Goal: Task Accomplishment & Management: Manage account settings

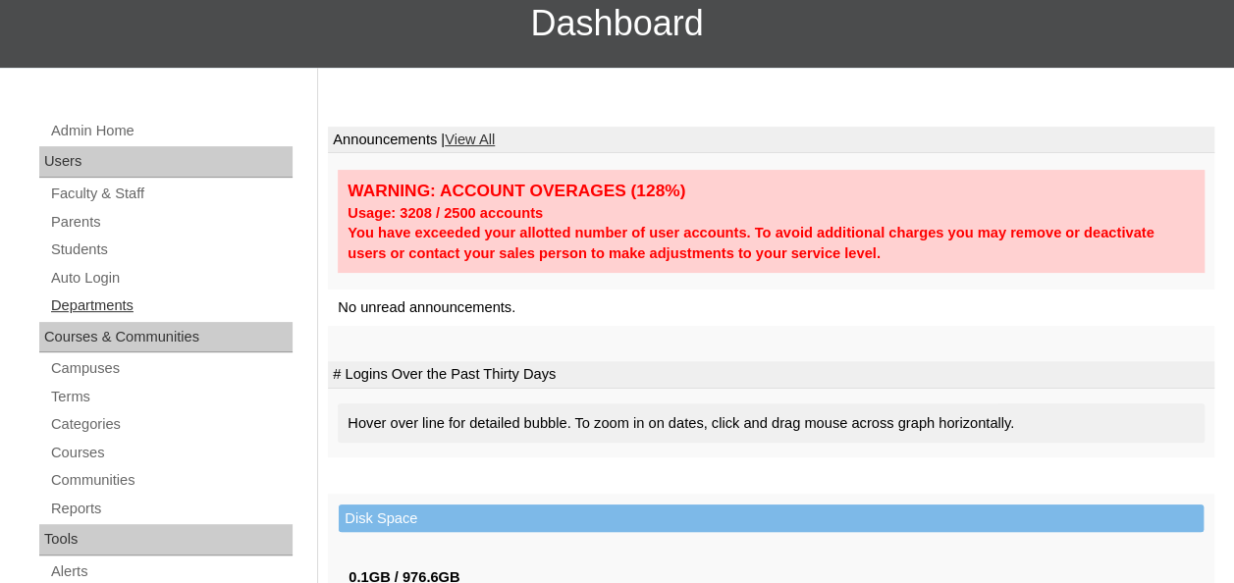
scroll to position [196, 0]
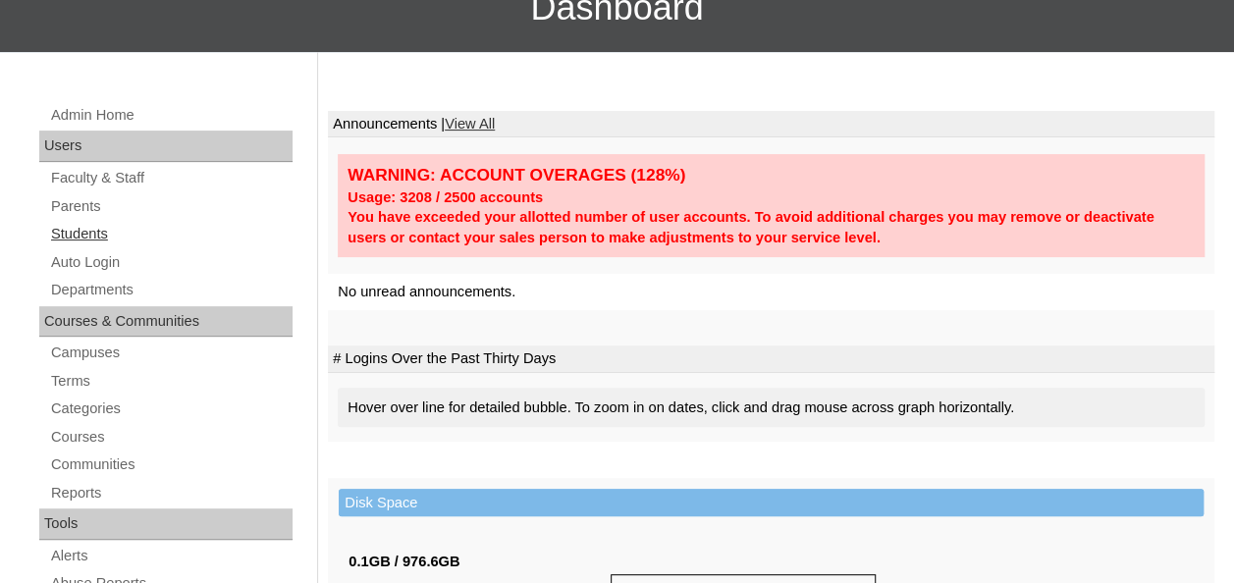
click at [95, 235] on link "Students" at bounding box center [170, 234] width 243 height 25
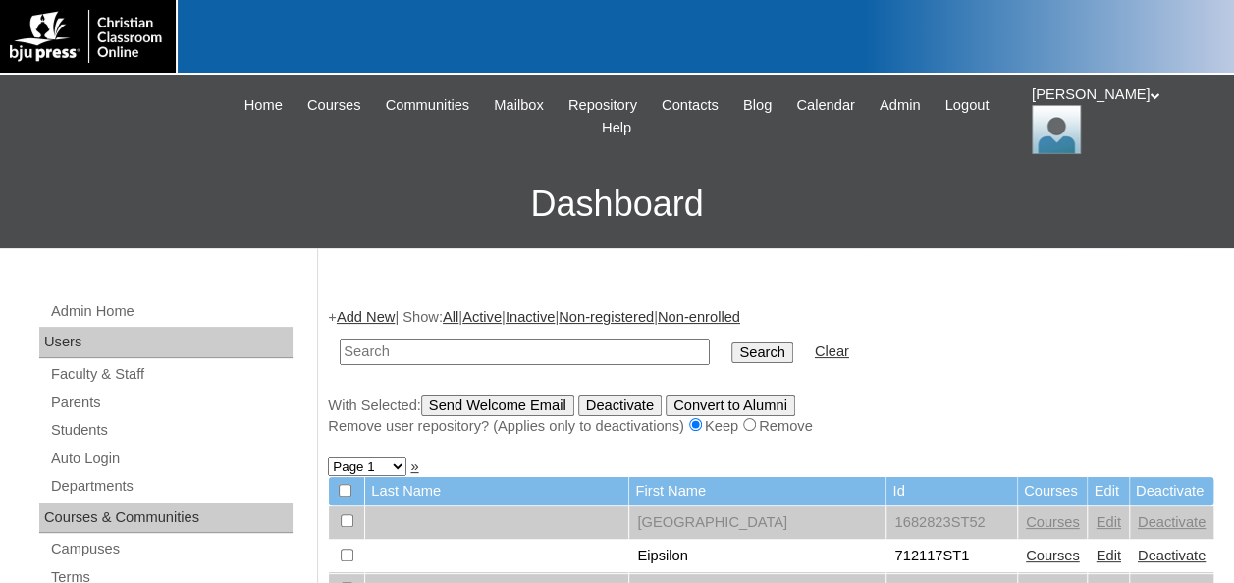
click at [489, 349] on input "text" at bounding box center [525, 352] width 370 height 26
type input "laiken"
click at [731, 342] on input "Search" at bounding box center [761, 353] width 61 height 22
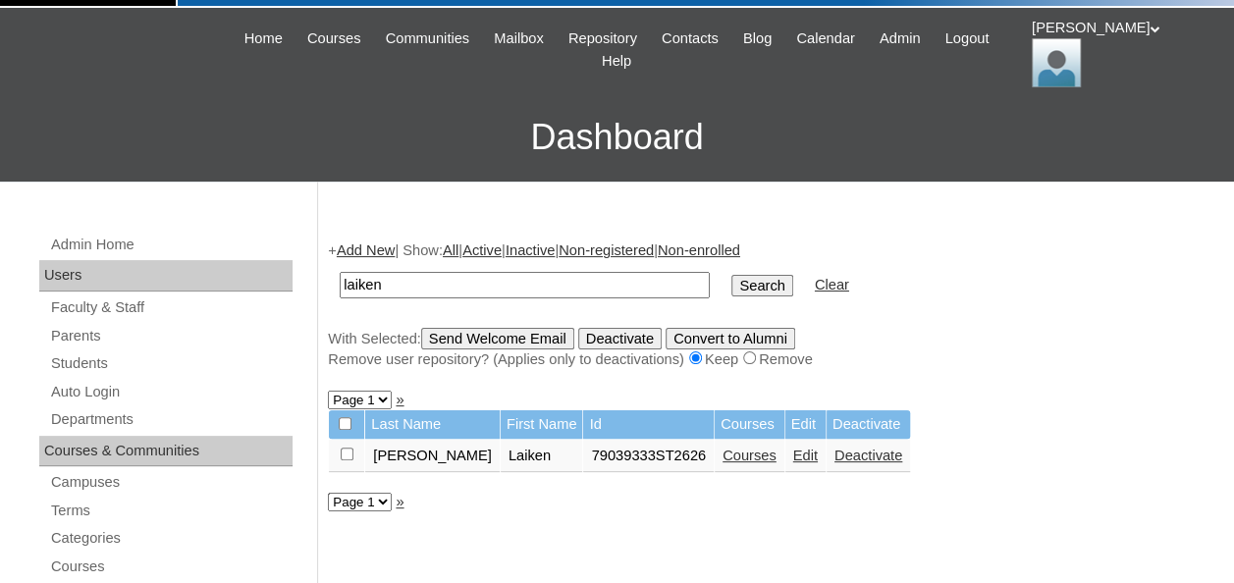
scroll to position [98, 0]
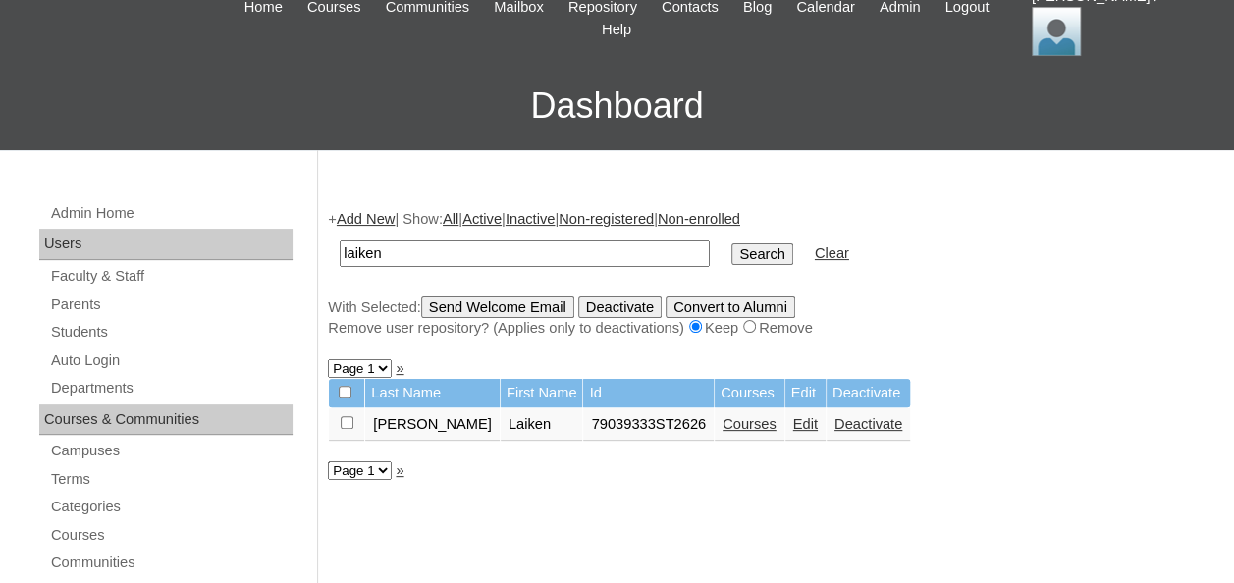
click at [793, 423] on link "Edit" at bounding box center [805, 424] width 25 height 16
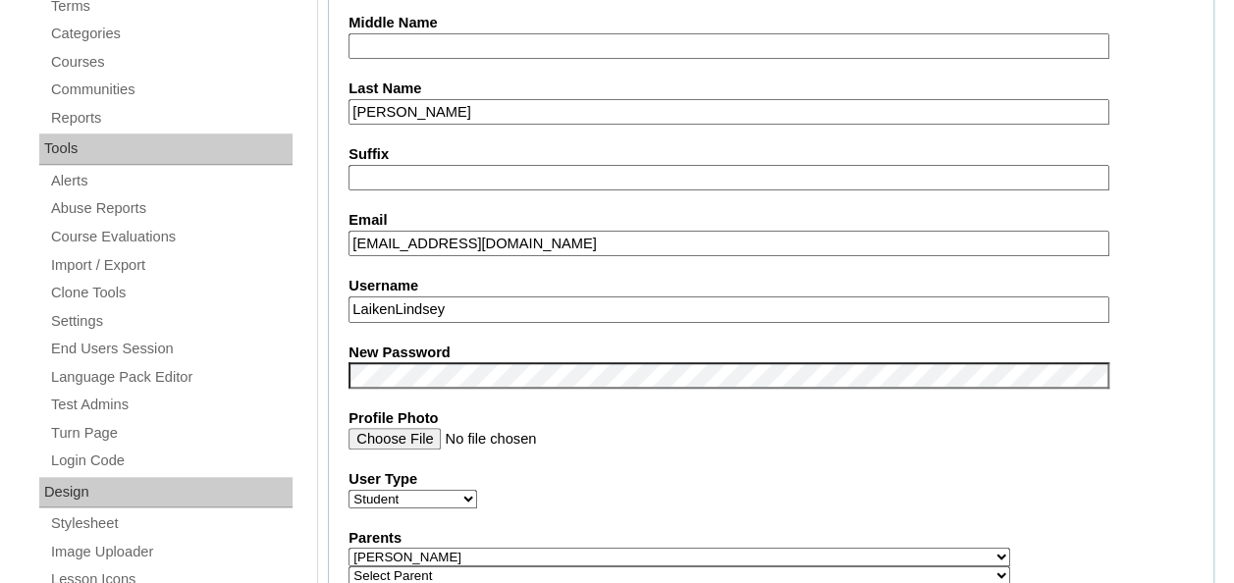
scroll to position [687, 0]
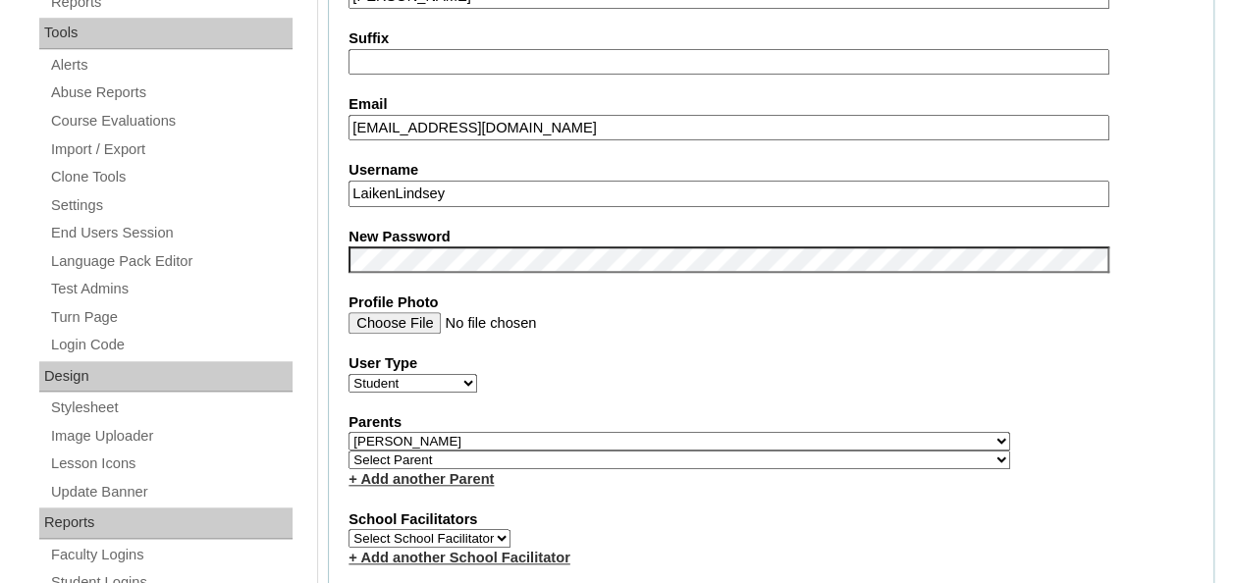
click at [478, 441] on select "Select Parent , [GEOGRAPHIC_DATA], Ma 1, 1 23-24 accountMorgan, [PERSON_NAME] 6…" at bounding box center [678, 441] width 661 height 19
select select "32314"
click at [847, 406] on fieldset "Account Information User Id 79039333ST2626 Title First Name [GEOGRAPHIC_DATA] M…" at bounding box center [771, 454] width 886 height 1591
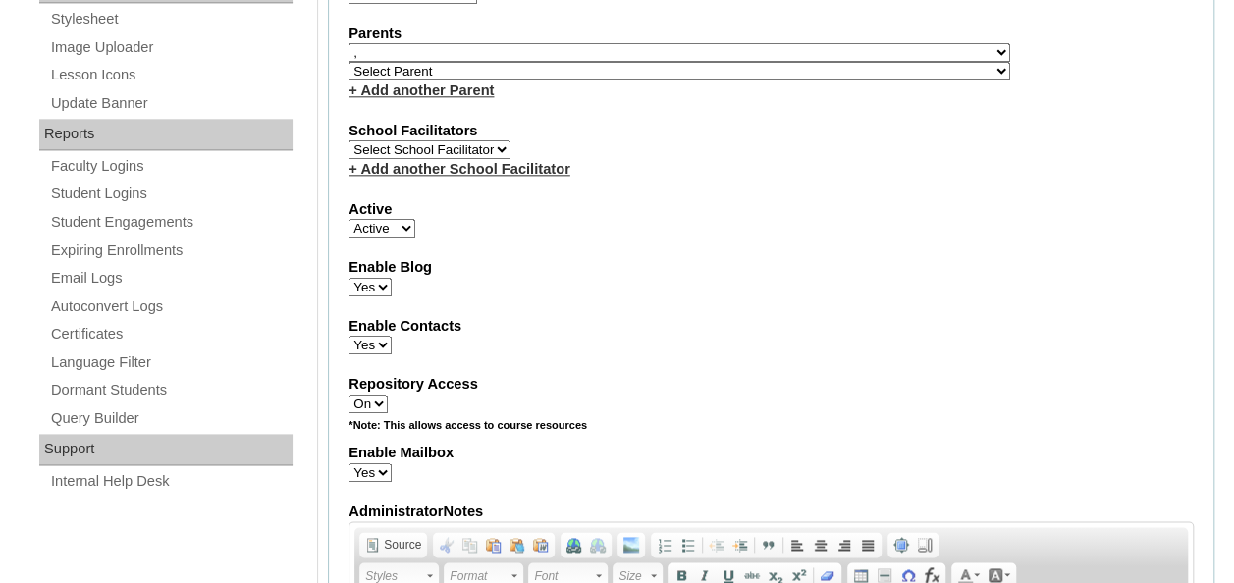
scroll to position [981, 0]
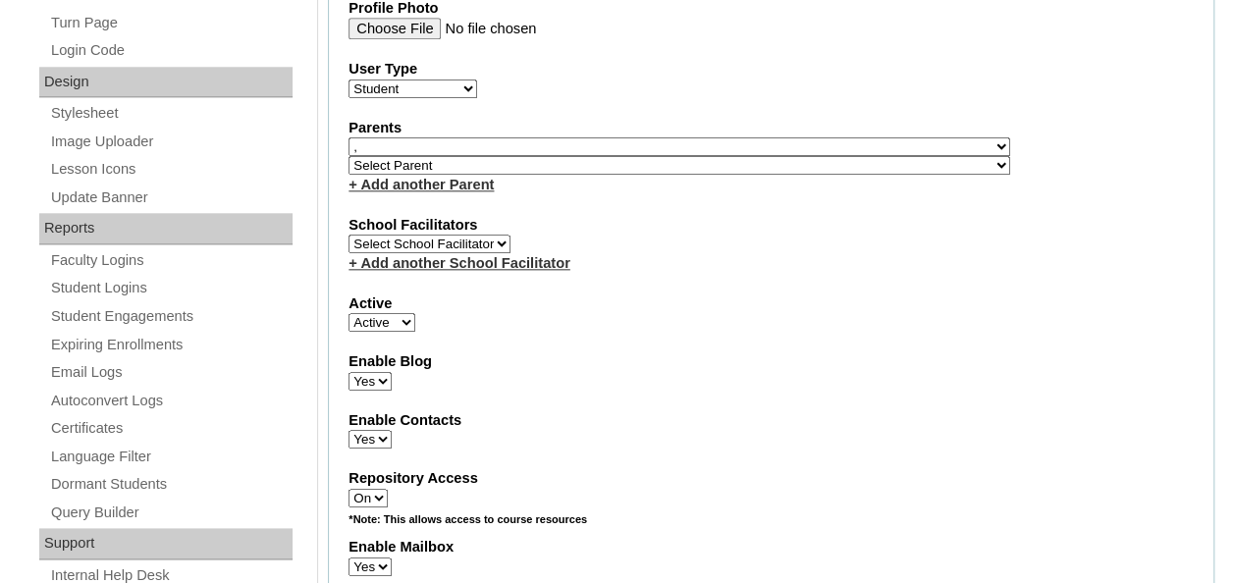
click at [386, 320] on select "Active Inactive" at bounding box center [381, 322] width 67 height 19
select select "0"
click at [348, 313] on select "Active Inactive" at bounding box center [381, 322] width 67 height 19
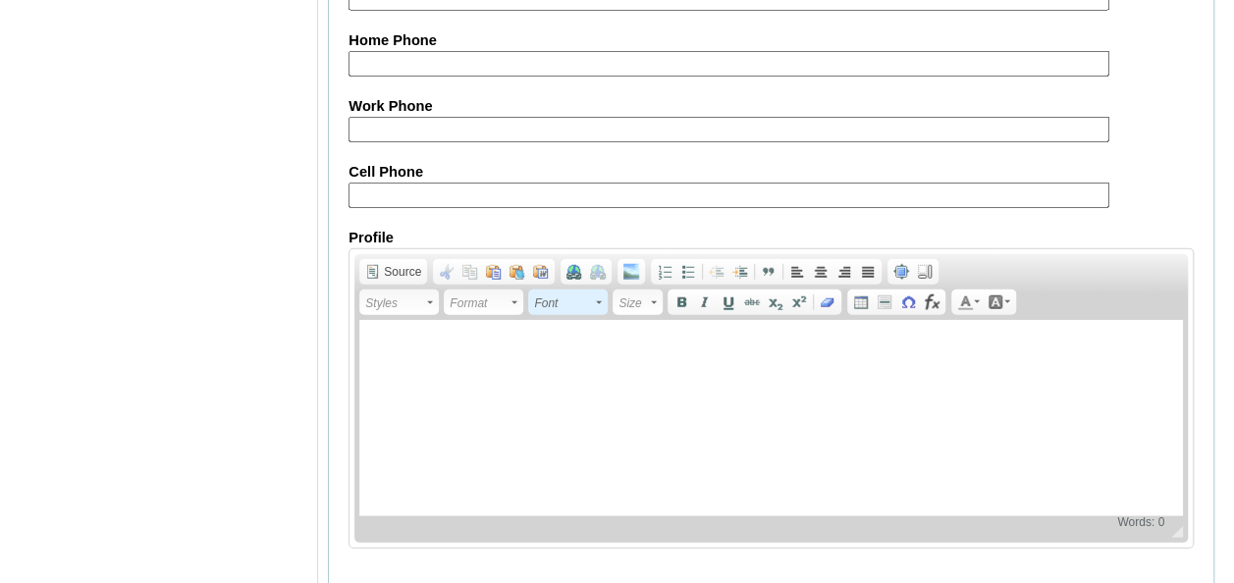
scroll to position [2414, 0]
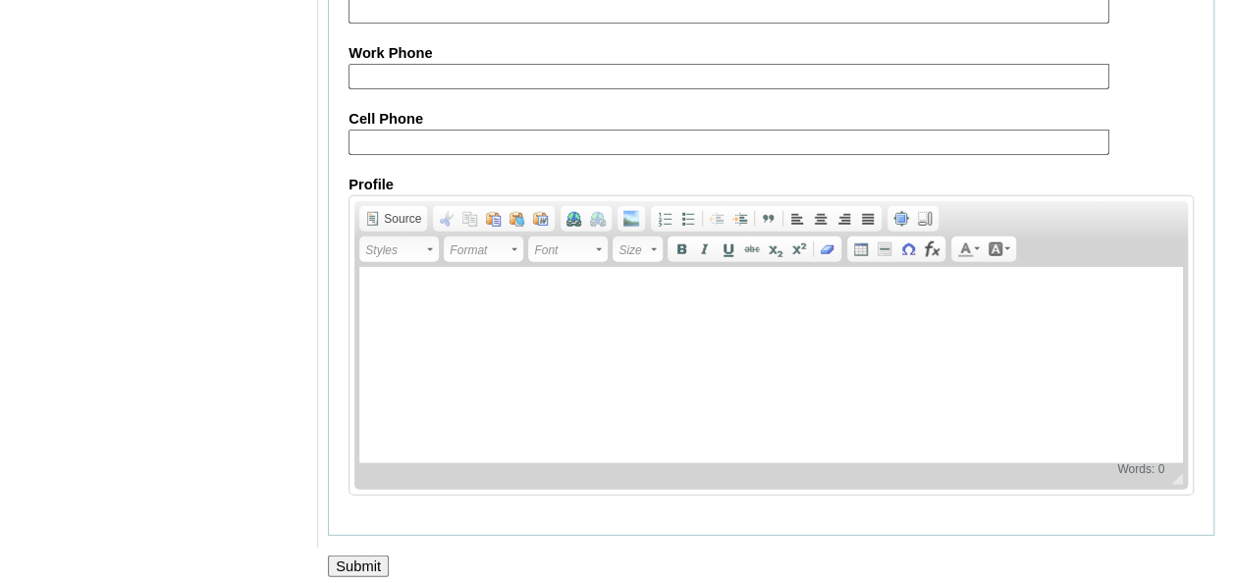
click at [352, 555] on input "Submit" at bounding box center [358, 566] width 61 height 22
click at [344, 555] on input "Submit" at bounding box center [358, 566] width 61 height 22
click at [351, 555] on input "Submit" at bounding box center [358, 566] width 61 height 22
click at [363, 555] on input "Submit" at bounding box center [358, 566] width 61 height 22
click at [332, 555] on input "Submit" at bounding box center [358, 566] width 61 height 22
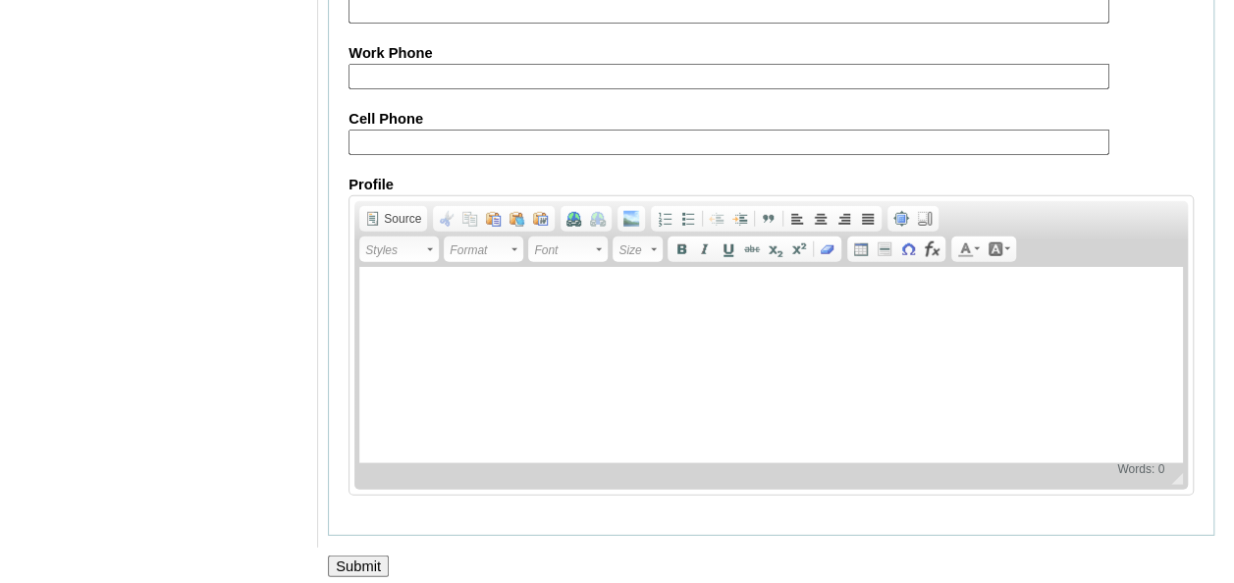
click at [336, 555] on input "Submit" at bounding box center [358, 566] width 61 height 22
click at [373, 555] on input "Submit" at bounding box center [358, 566] width 61 height 22
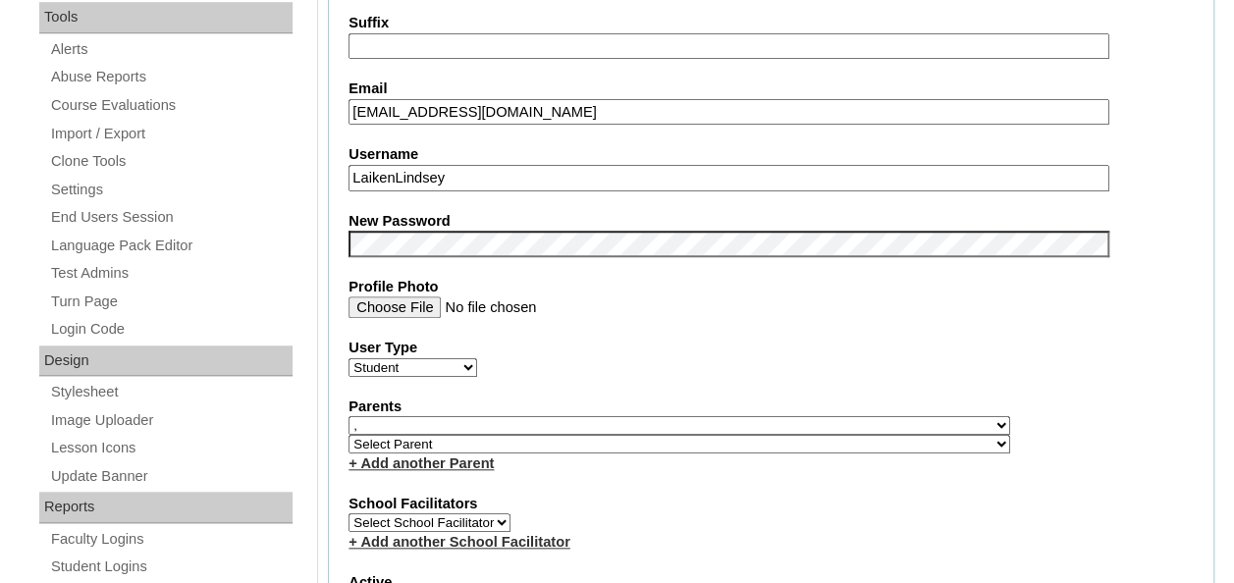
scroll to position [883, 0]
